Goal: Task Accomplishment & Management: Manage account settings

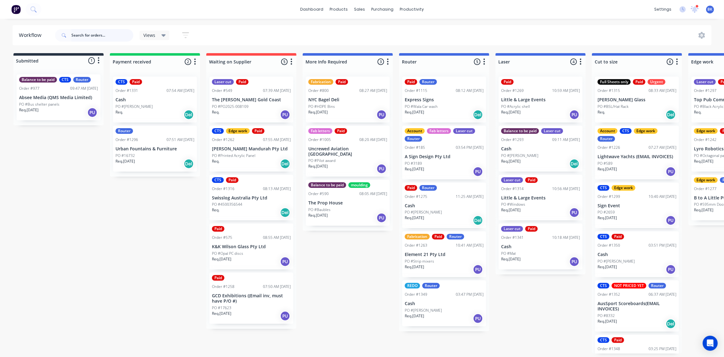
click at [110, 34] on input "text" at bounding box center [102, 35] width 62 height 13
type input "national"
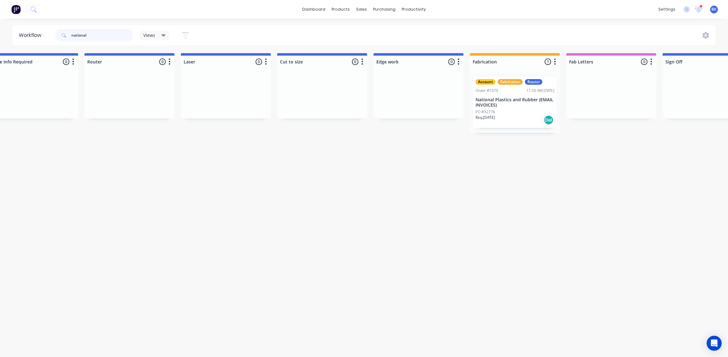
scroll to position [0, 314]
click at [511, 99] on p "National Plastics and Rubber (EMAIL INVOICES)" at bounding box center [515, 102] width 79 height 11
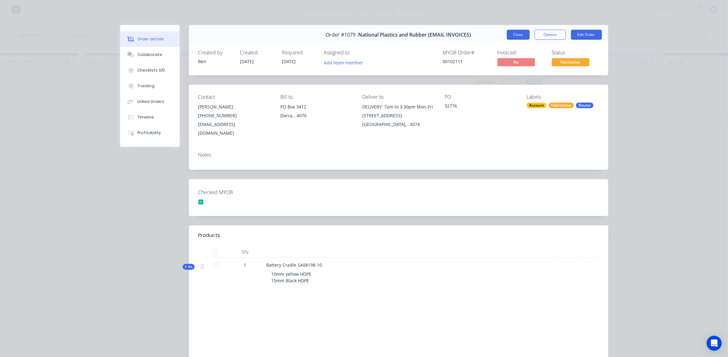
click at [516, 36] on button "Close" at bounding box center [518, 35] width 23 height 10
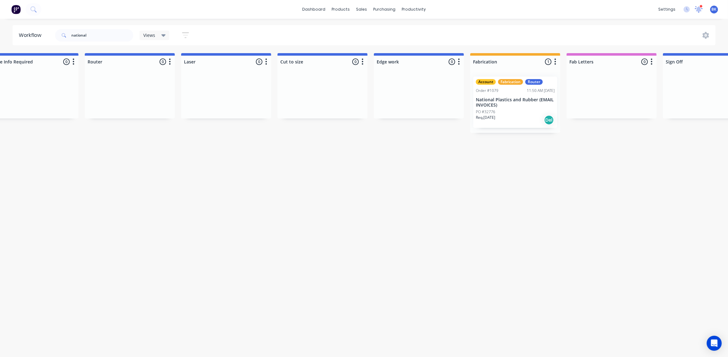
click at [701, 9] on icon at bounding box center [699, 9] width 8 height 6
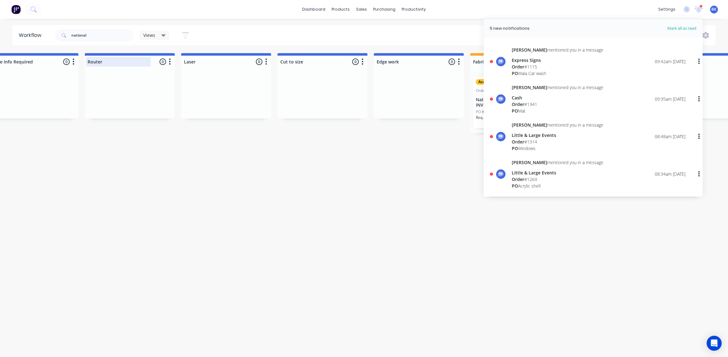
drag, startPoint x: 275, startPoint y: 175, endPoint x: 123, endPoint y: 67, distance: 187.0
click at [275, 175] on div "Workflow national Views Save new view None (Default) edit Ready for Pick Up edi…" at bounding box center [50, 185] width 728 height 320
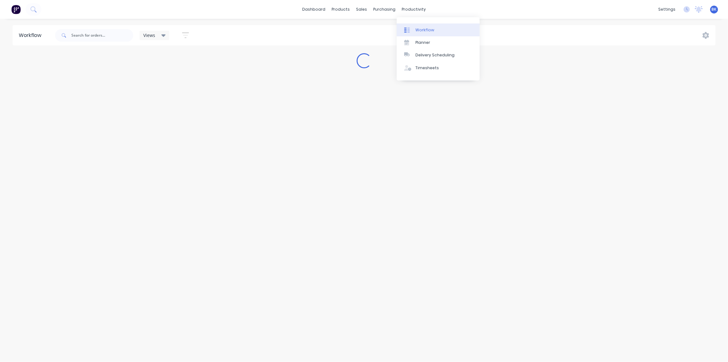
click at [412, 30] on div at bounding box center [408, 30] width 9 height 6
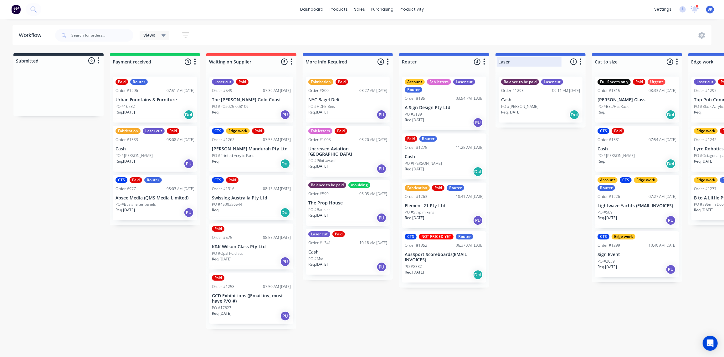
drag, startPoint x: 694, startPoint y: 10, endPoint x: 573, endPoint y: 56, distance: 129.3
click at [694, 10] on icon at bounding box center [695, 8] width 6 height 5
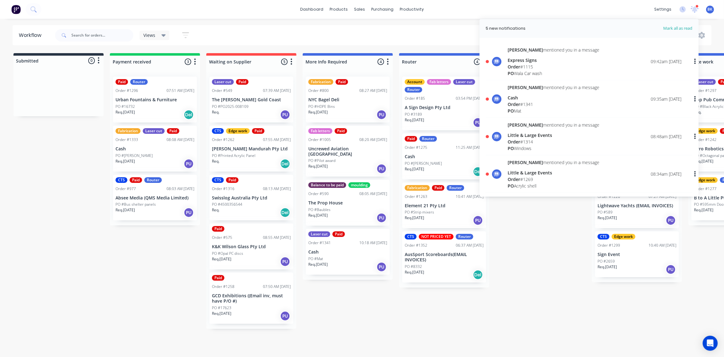
click at [537, 66] on div "Order # 1115" at bounding box center [553, 67] width 92 height 7
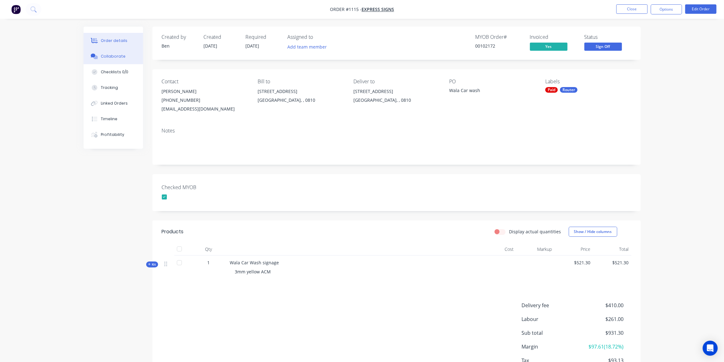
click at [125, 56] on button "Collaborate" at bounding box center [113, 56] width 59 height 16
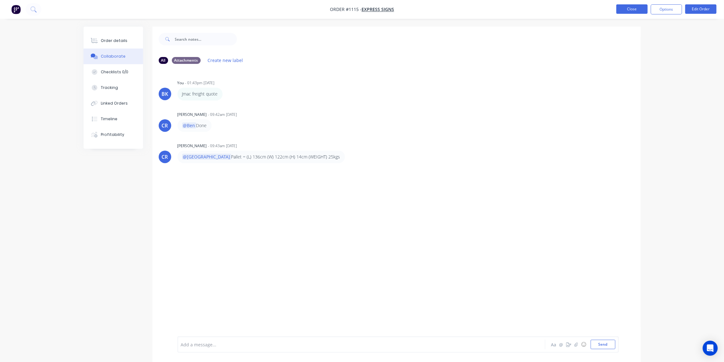
click at [632, 11] on button "Close" at bounding box center [631, 8] width 31 height 9
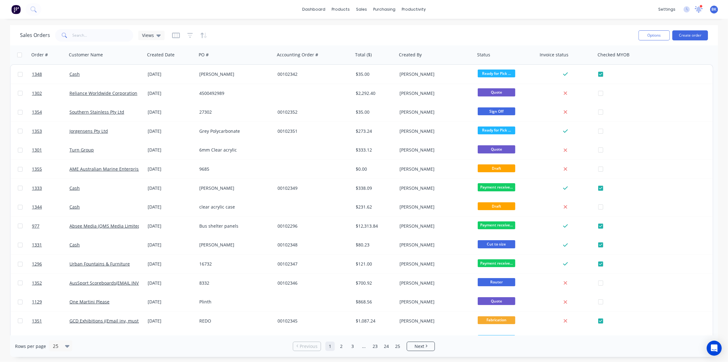
click at [700, 8] on icon at bounding box center [699, 8] width 6 height 5
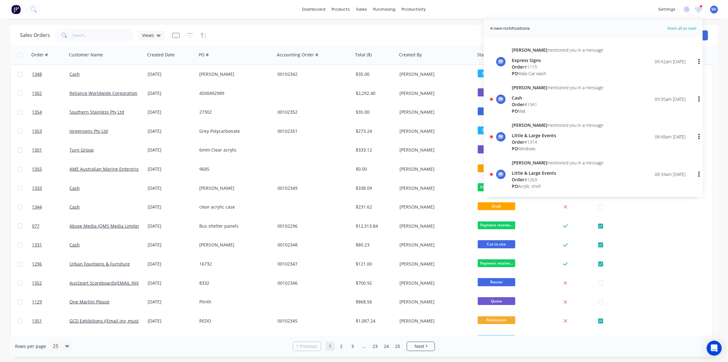
click at [529, 104] on div "Order # 1341" at bounding box center [558, 104] width 92 height 7
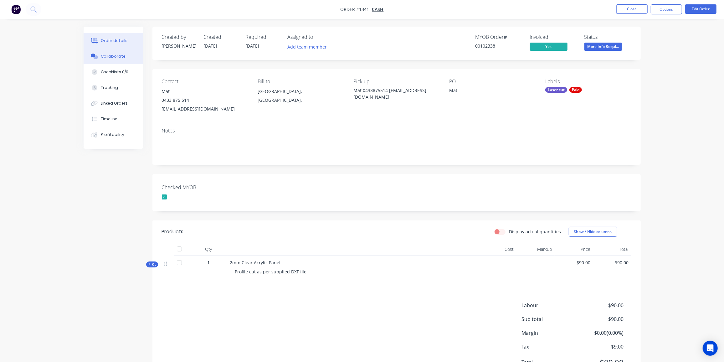
click at [117, 57] on div "Collaborate" at bounding box center [113, 56] width 25 height 6
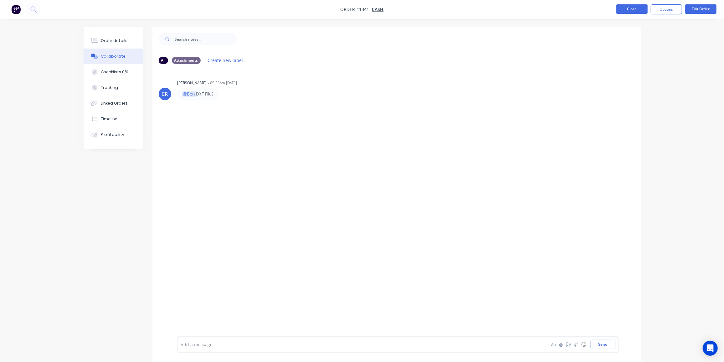
click at [637, 9] on button "Close" at bounding box center [631, 8] width 31 height 9
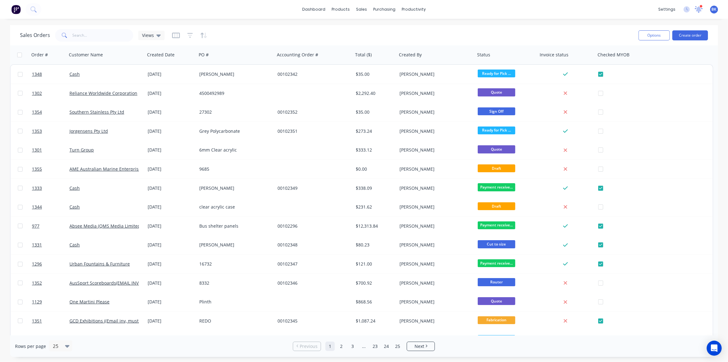
click at [700, 9] on icon at bounding box center [699, 8] width 6 height 5
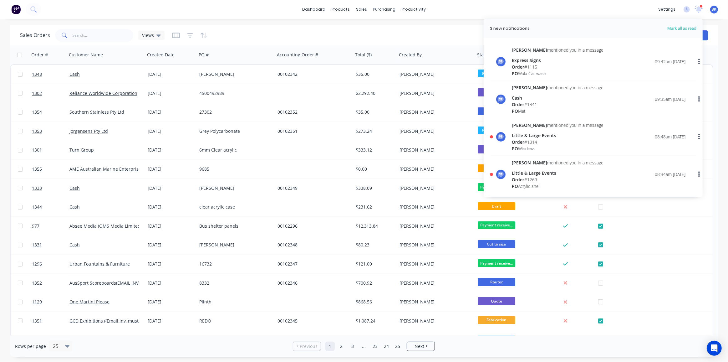
click at [527, 140] on div "Order # 1314" at bounding box center [558, 142] width 92 height 7
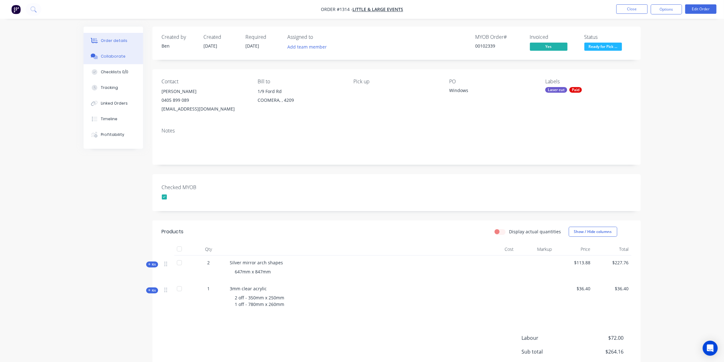
click at [111, 57] on div "Collaborate" at bounding box center [113, 56] width 25 height 6
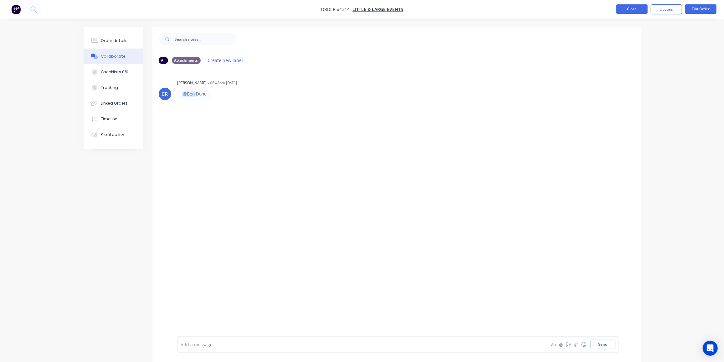
click at [624, 6] on button "Close" at bounding box center [631, 8] width 31 height 9
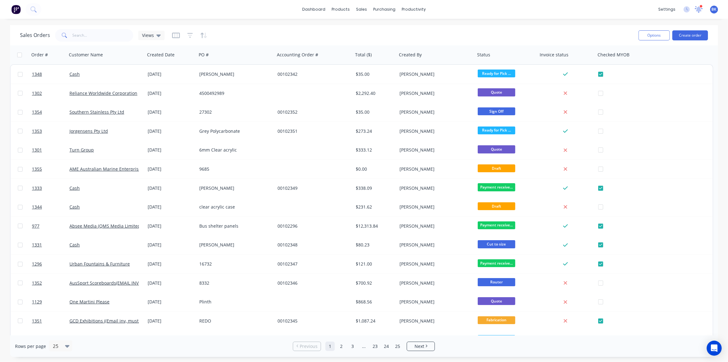
click at [699, 8] on icon at bounding box center [699, 8] width 6 height 5
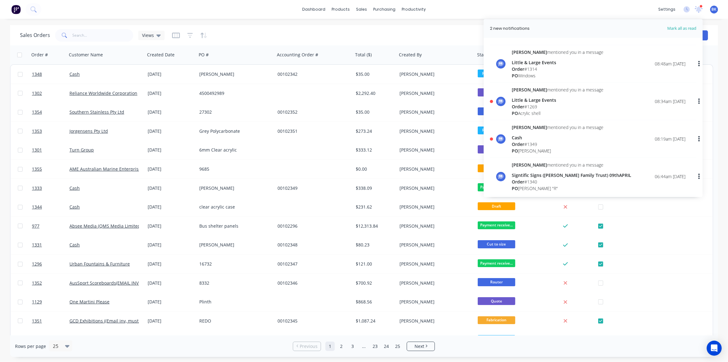
scroll to position [85, 0]
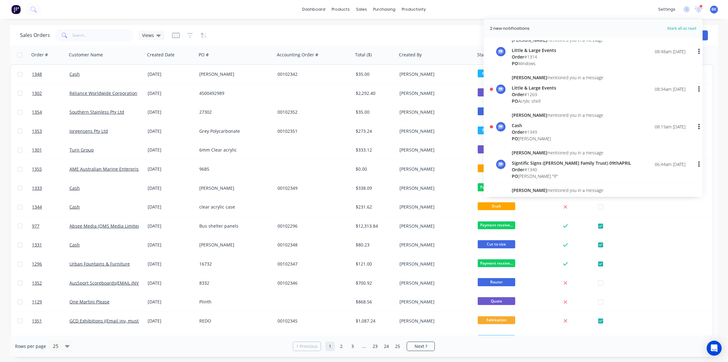
click at [537, 89] on div "Little & Large Events" at bounding box center [558, 87] width 92 height 7
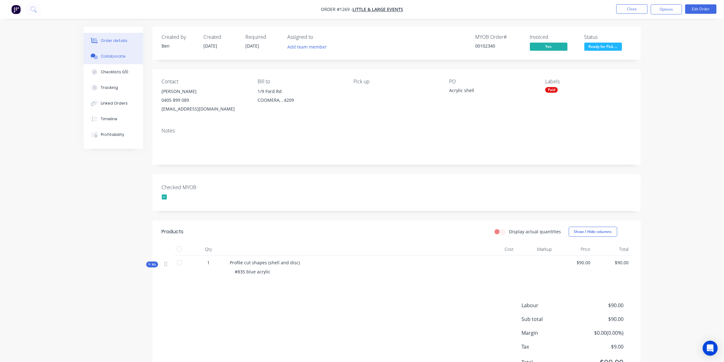
click at [110, 59] on div "Collaborate" at bounding box center [113, 56] width 25 height 6
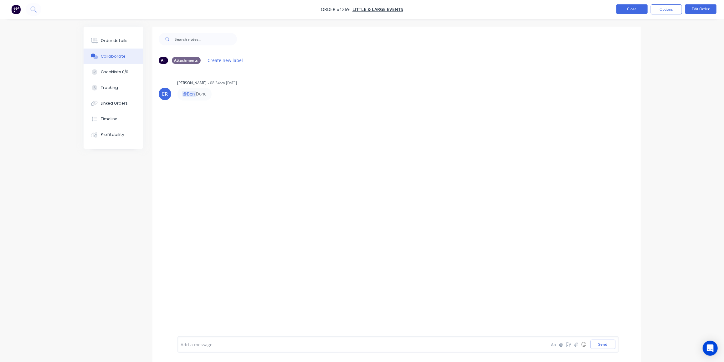
click at [634, 11] on button "Close" at bounding box center [631, 8] width 31 height 9
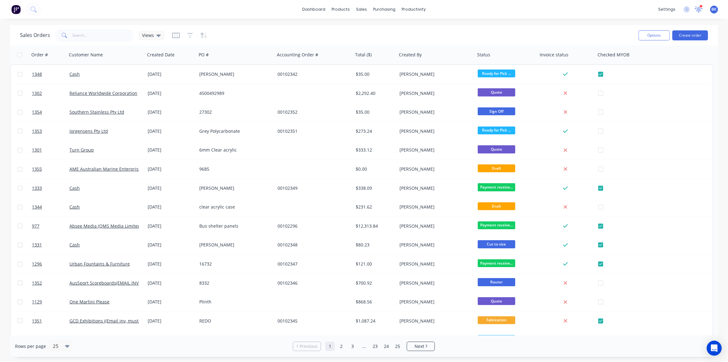
click at [696, 12] on icon at bounding box center [699, 9] width 8 height 6
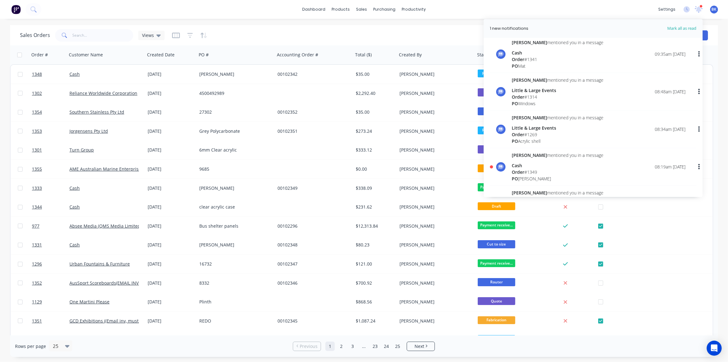
scroll to position [114, 0]
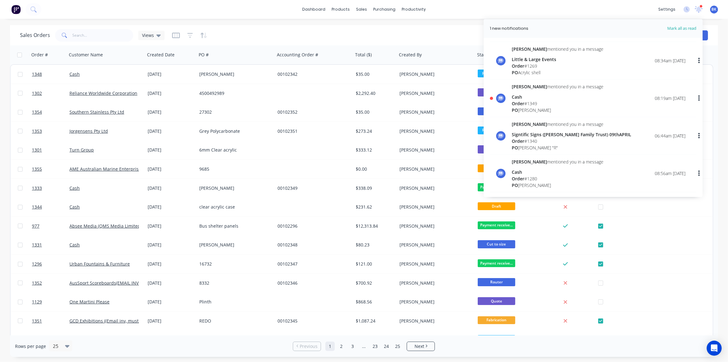
click at [520, 102] on span "Order" at bounding box center [518, 103] width 13 height 6
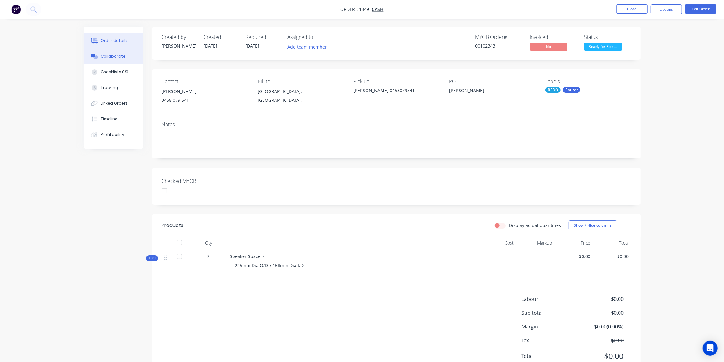
click at [111, 58] on div "Collaborate" at bounding box center [113, 56] width 25 height 6
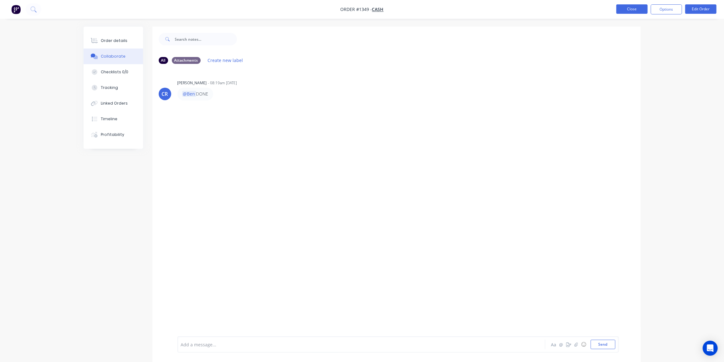
click at [632, 10] on button "Close" at bounding box center [631, 8] width 31 height 9
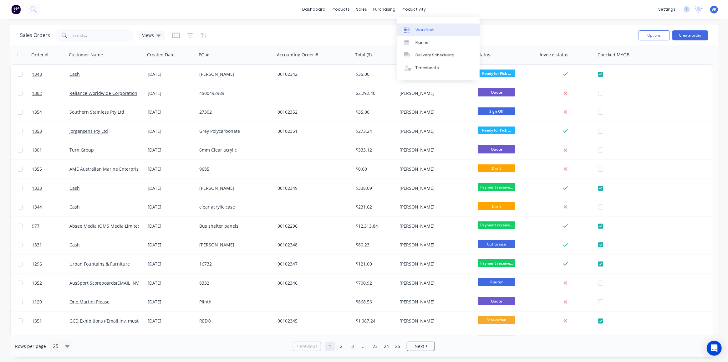
click at [421, 29] on div "Workflow" at bounding box center [424, 30] width 19 height 6
